Goal: Task Accomplishment & Management: Use online tool/utility

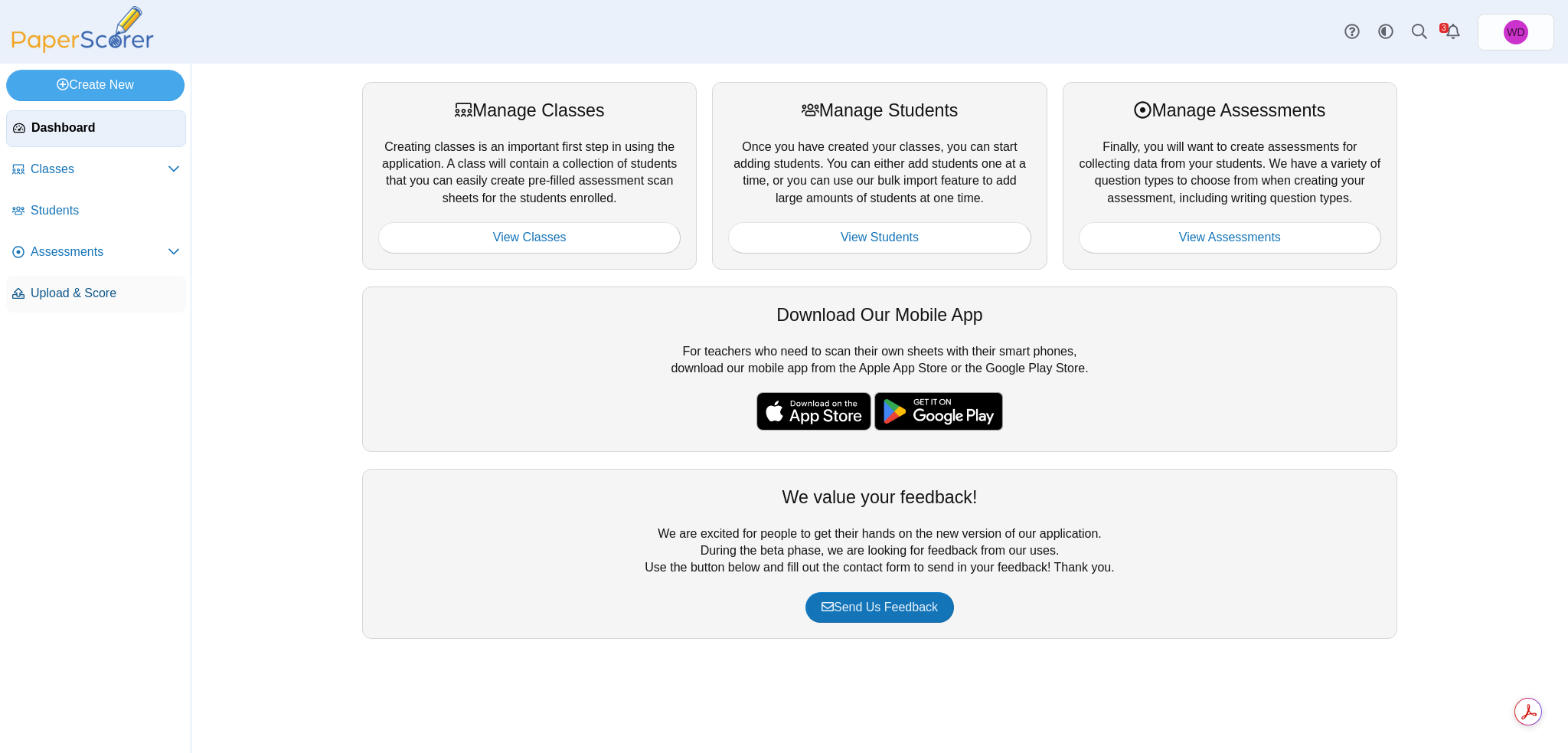
click at [56, 290] on span "Upload & Score" at bounding box center [105, 294] width 149 height 17
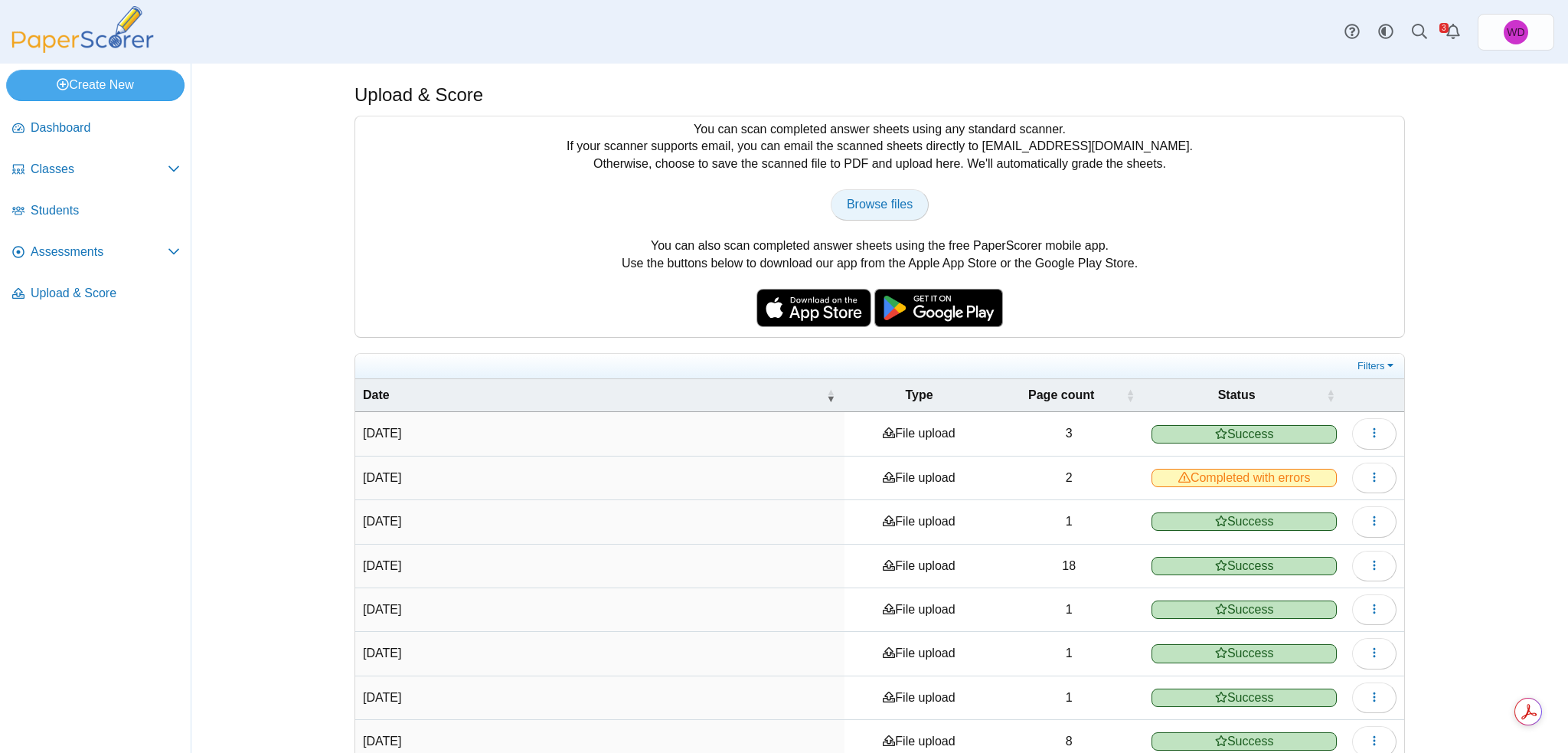
click at [897, 208] on span "Browse files" at bounding box center [879, 204] width 66 height 13
type input "**********"
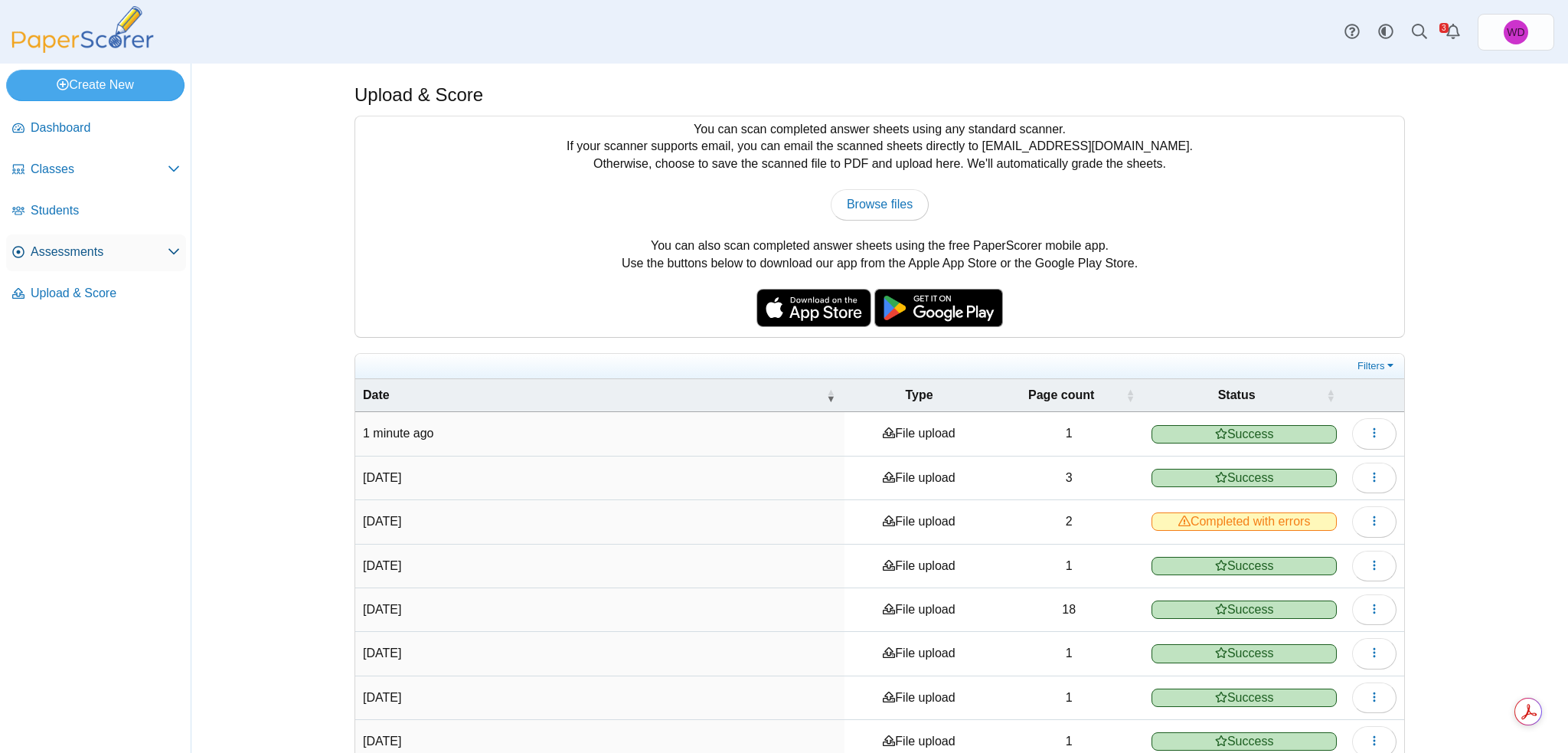
click at [56, 250] on span "Assessments" at bounding box center [99, 252] width 137 height 17
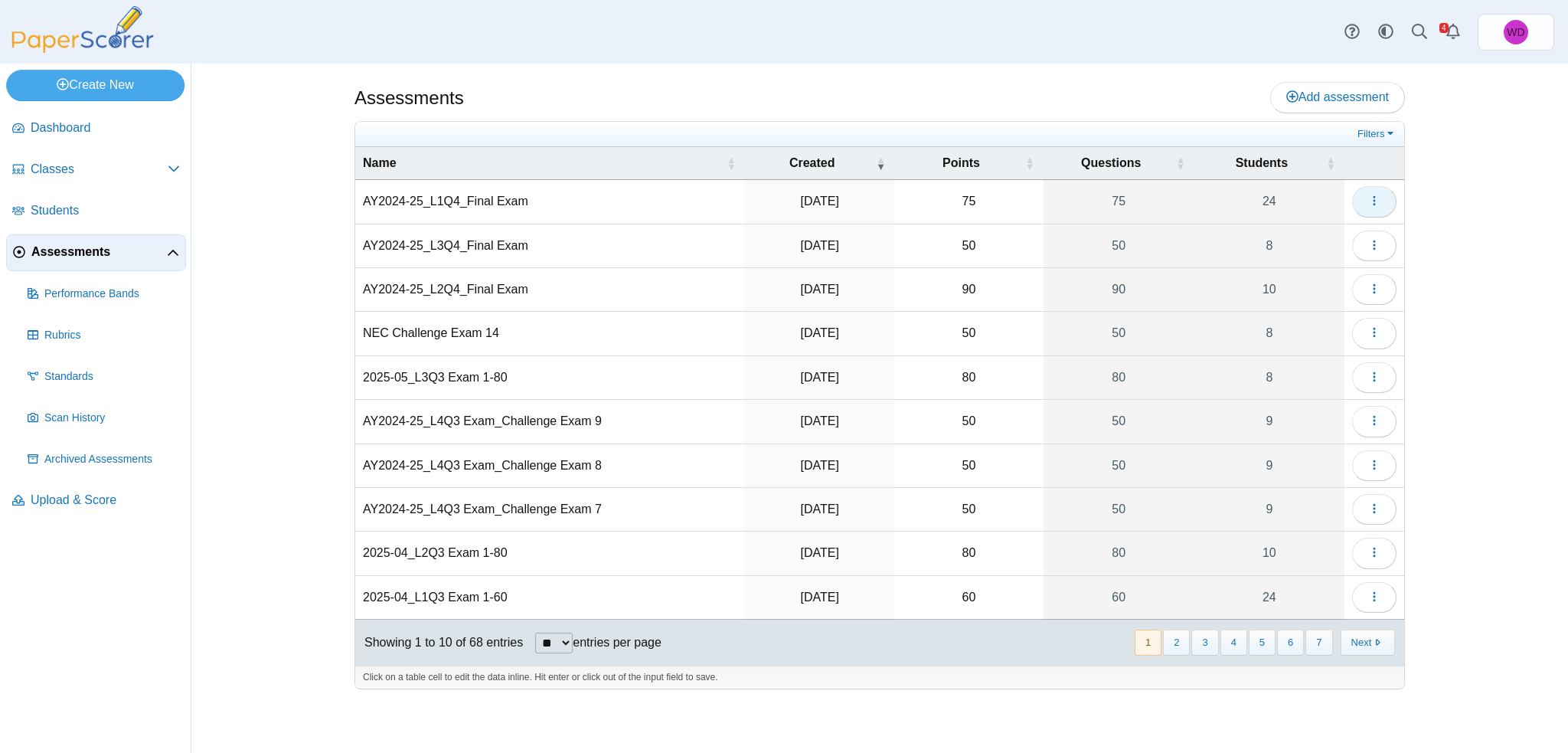
click at [1376, 203] on use "button" at bounding box center [1374, 201] width 2 height 10
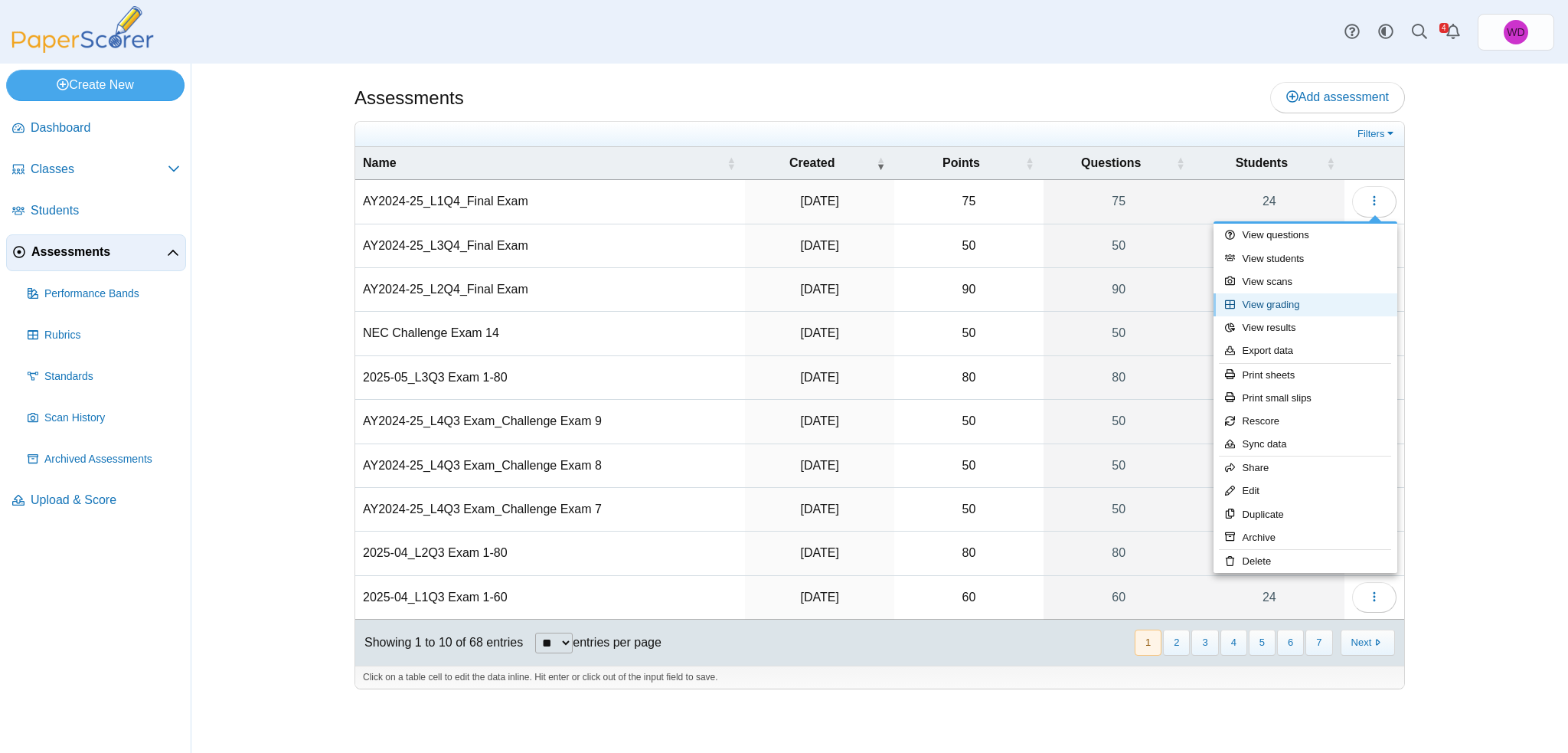
click at [1291, 302] on link "View grading" at bounding box center [1305, 305] width 184 height 23
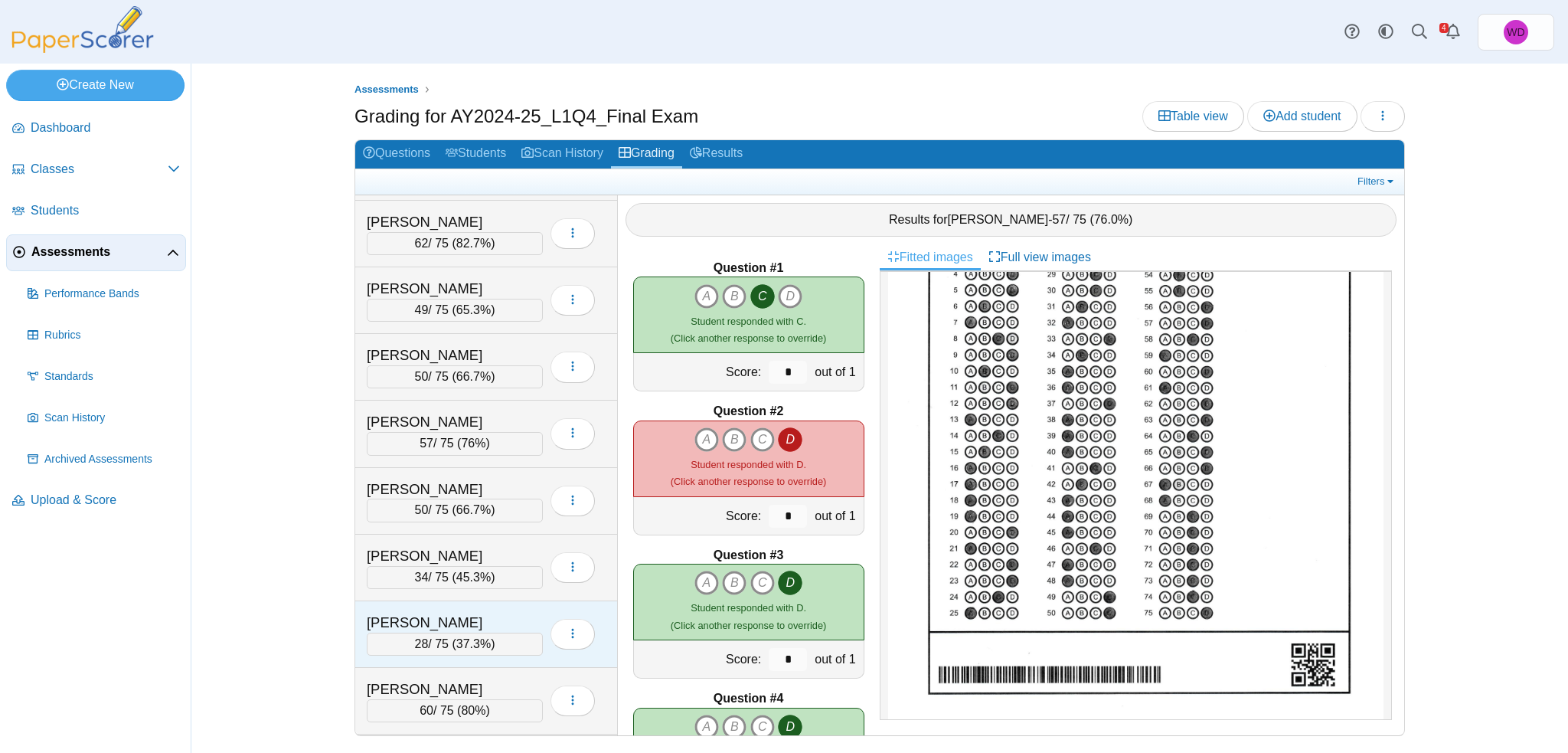
scroll to position [1049, 0]
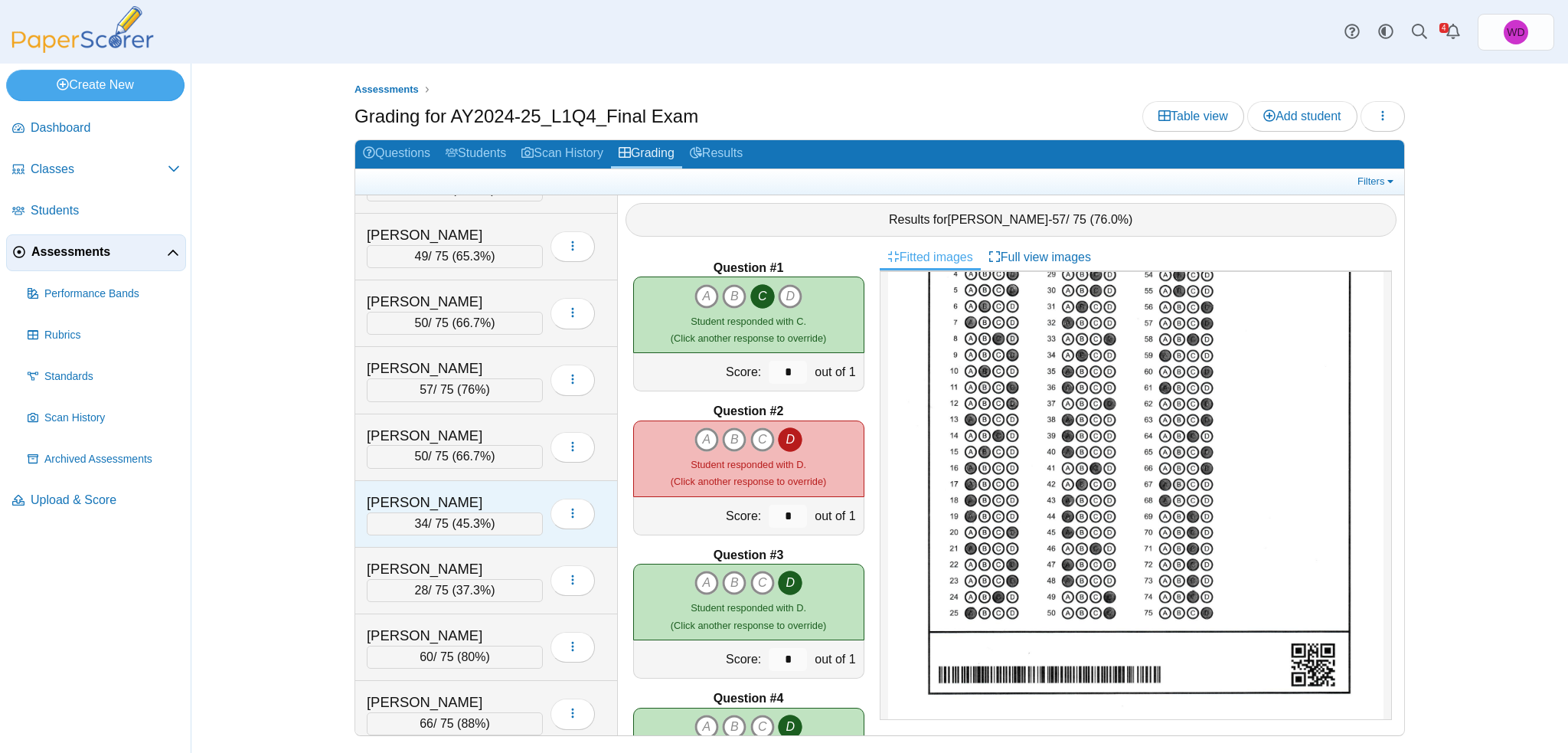
click at [476, 492] on div "[PERSON_NAME]" at bounding box center [444, 503] width 153 height 20
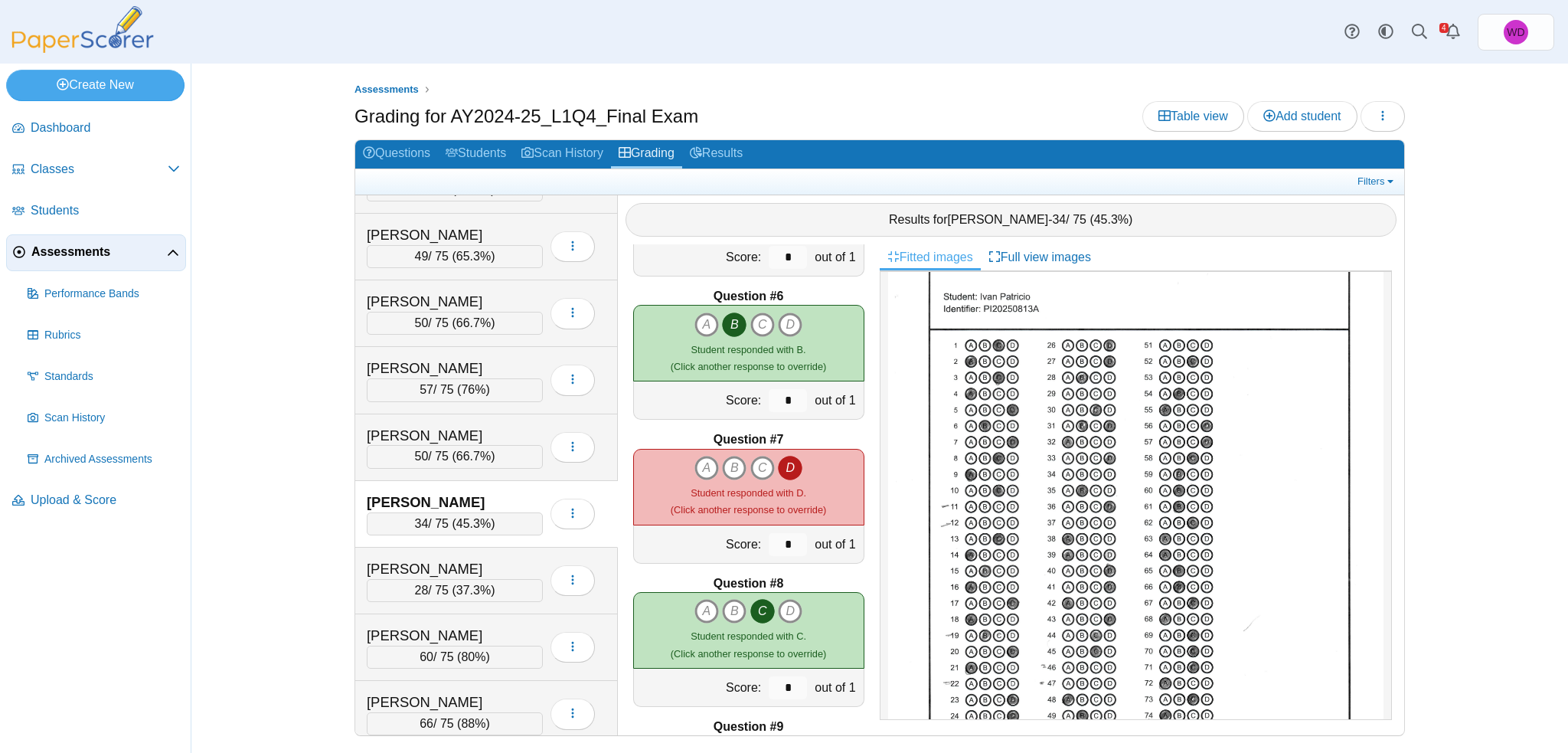
scroll to position [0, 0]
